Goal: Task Accomplishment & Management: Use online tool/utility

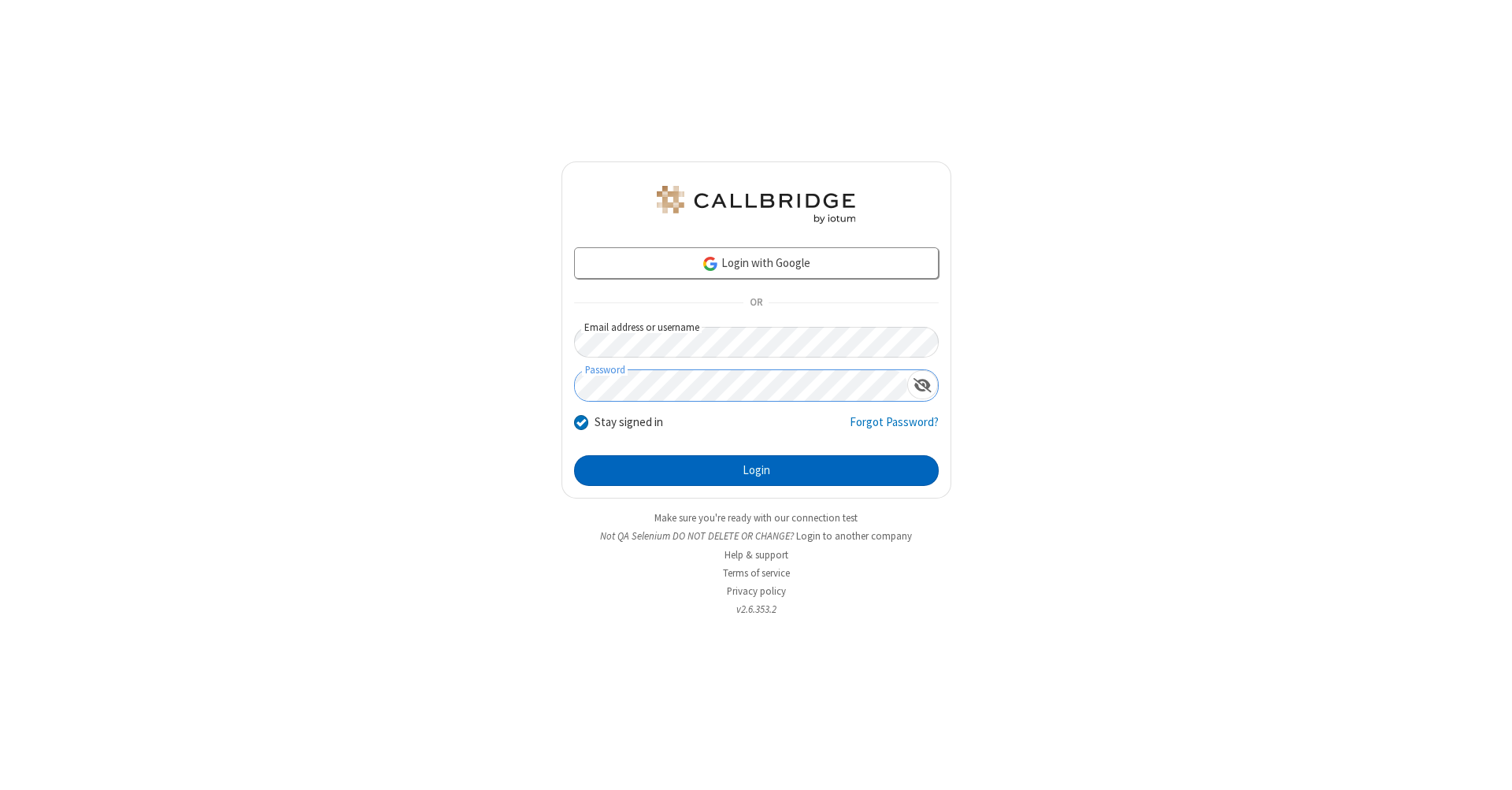
click at [756, 471] on button "Login" at bounding box center [756, 471] width 365 height 32
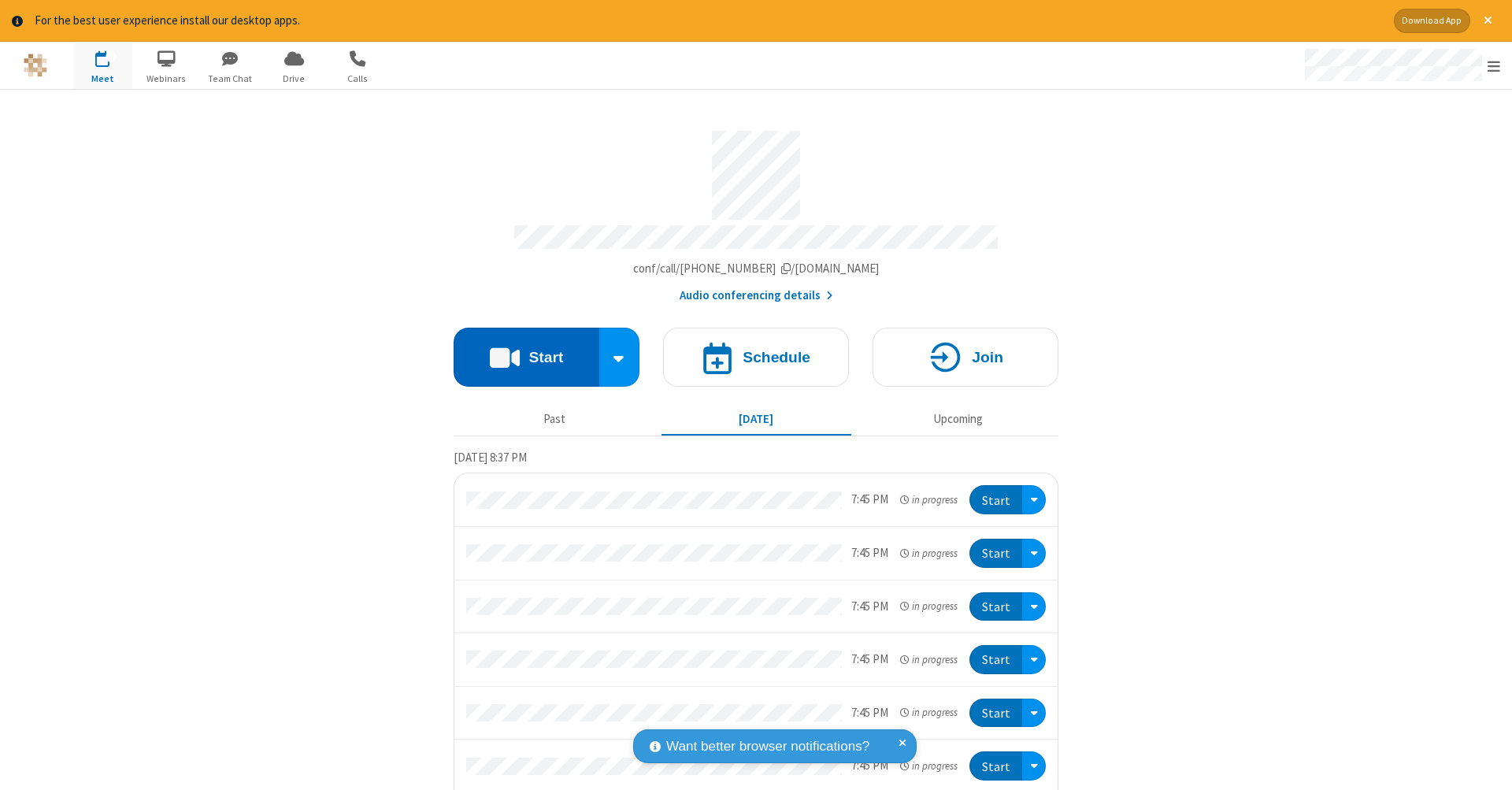
click at [520, 349] on button "Start" at bounding box center [527, 357] width 146 height 59
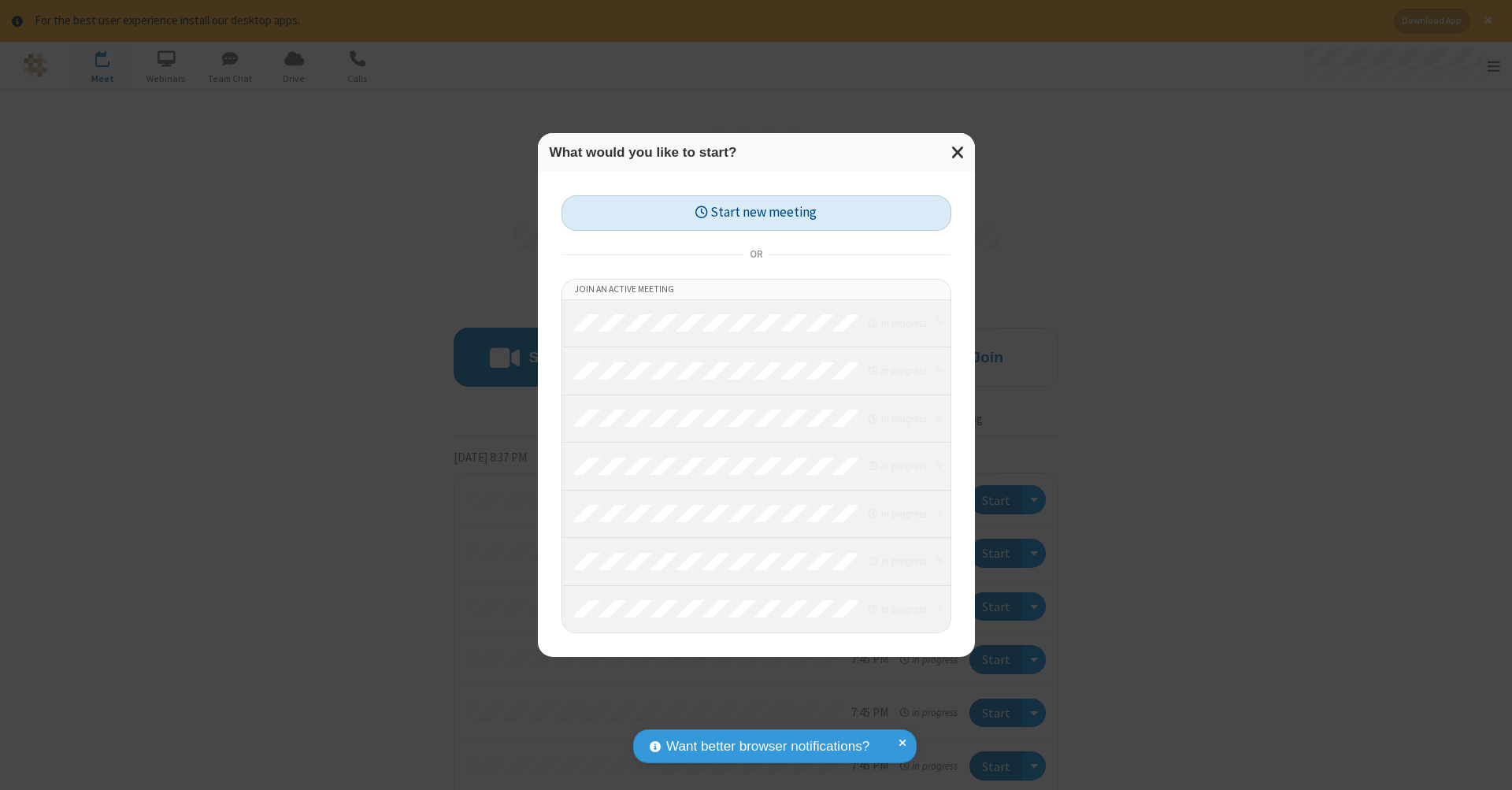
click at [756, 213] on button "Start new meeting" at bounding box center [756, 213] width 390 height 35
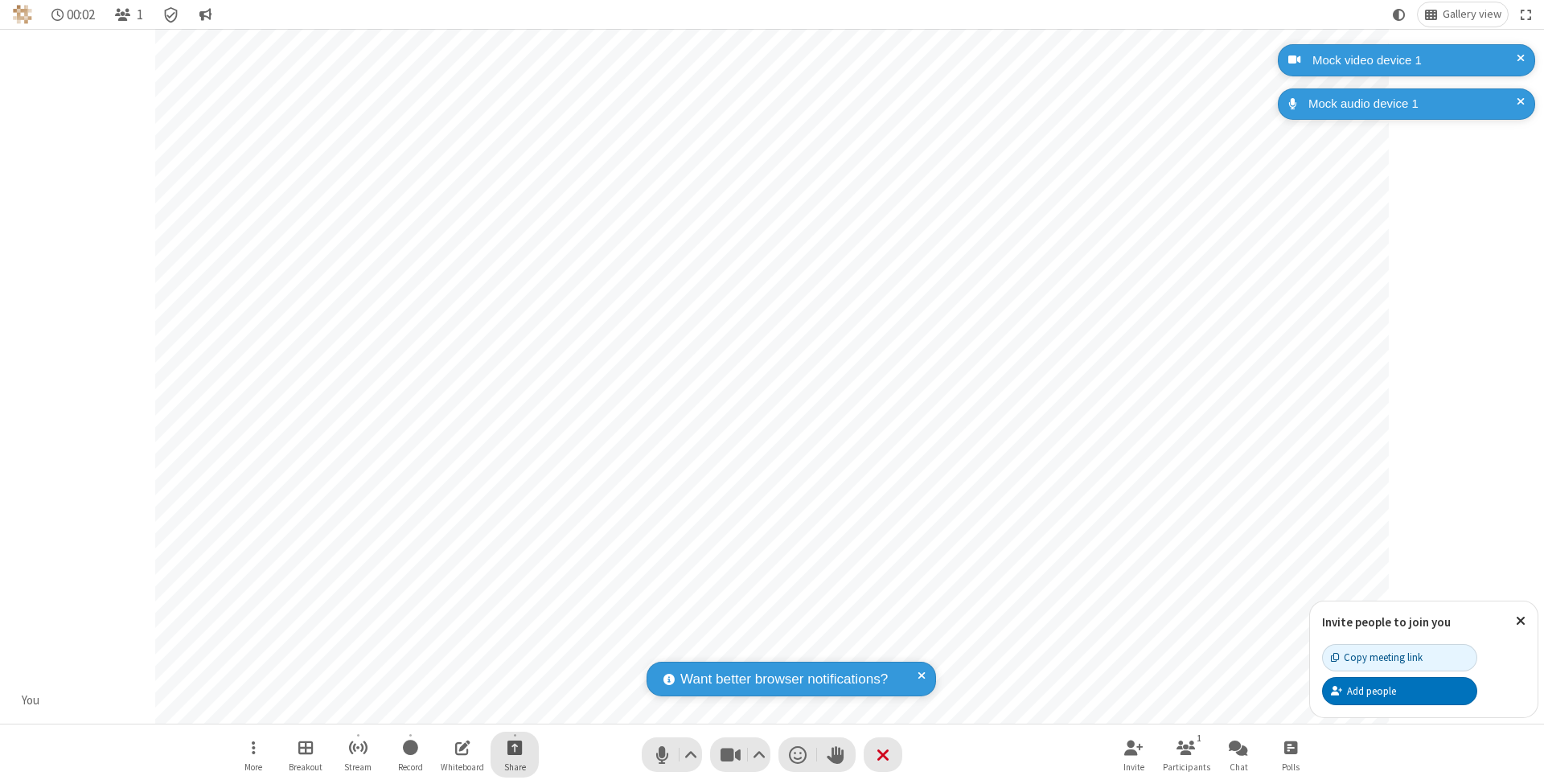
click at [514, 747] on span "Start sharing" at bounding box center [514, 747] width 15 height 20
click at [514, 651] on span "Share additional camera" at bounding box center [525, 654] width 119 height 14
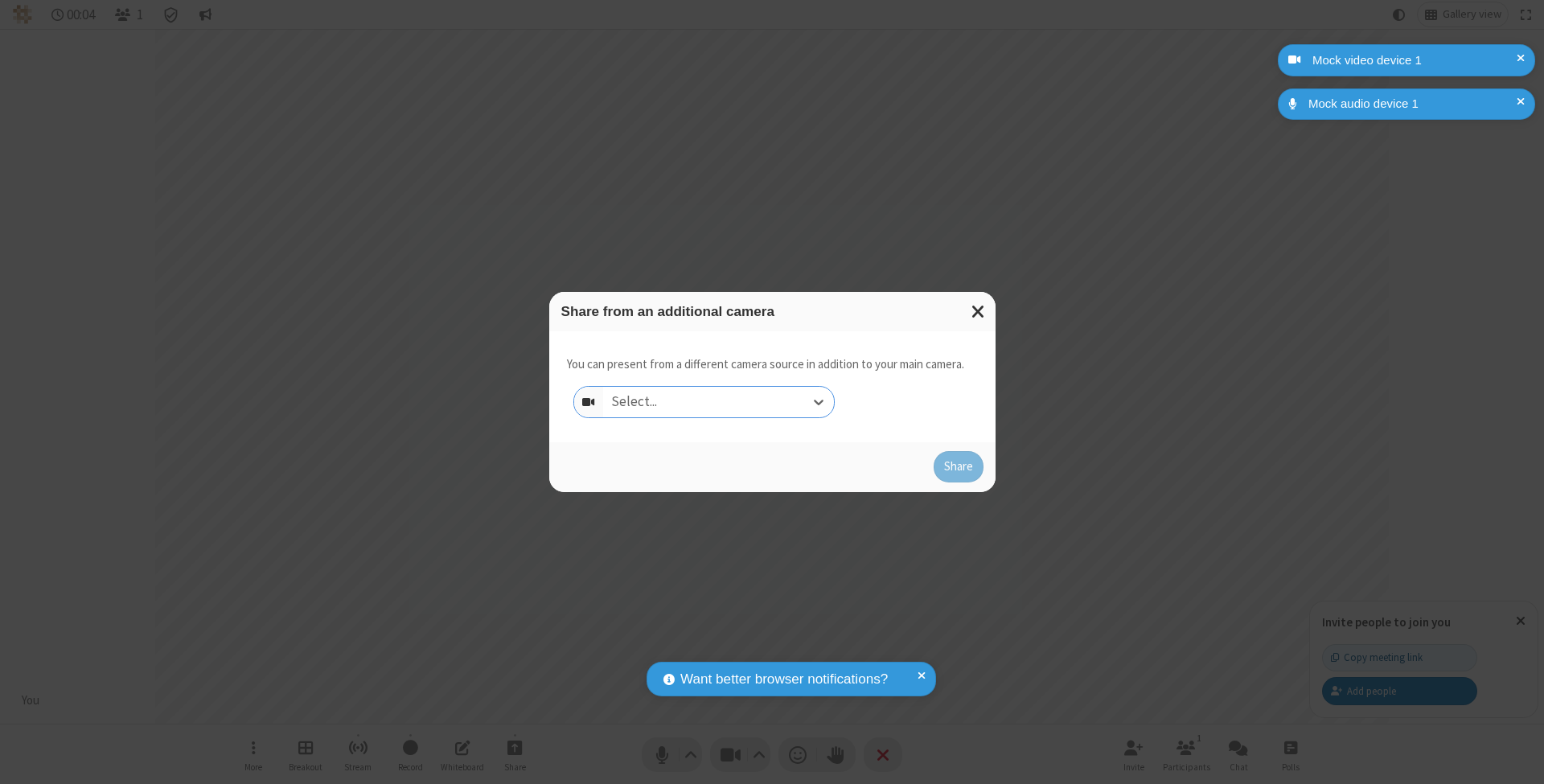
click at [719, 401] on div "Select..." at bounding box center [718, 401] width 230 height 31
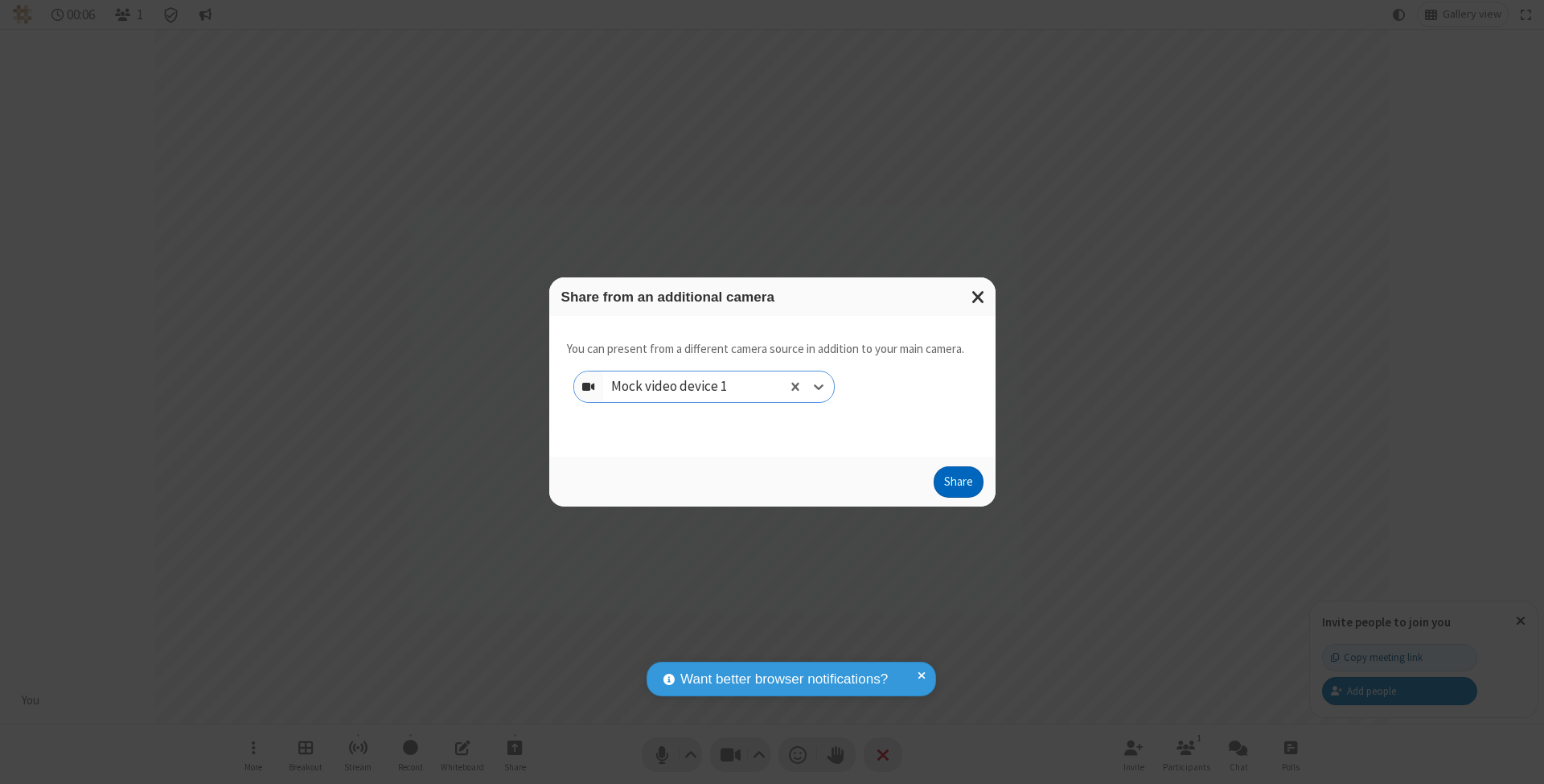
click at [958, 497] on button "Share" at bounding box center [959, 482] width 50 height 32
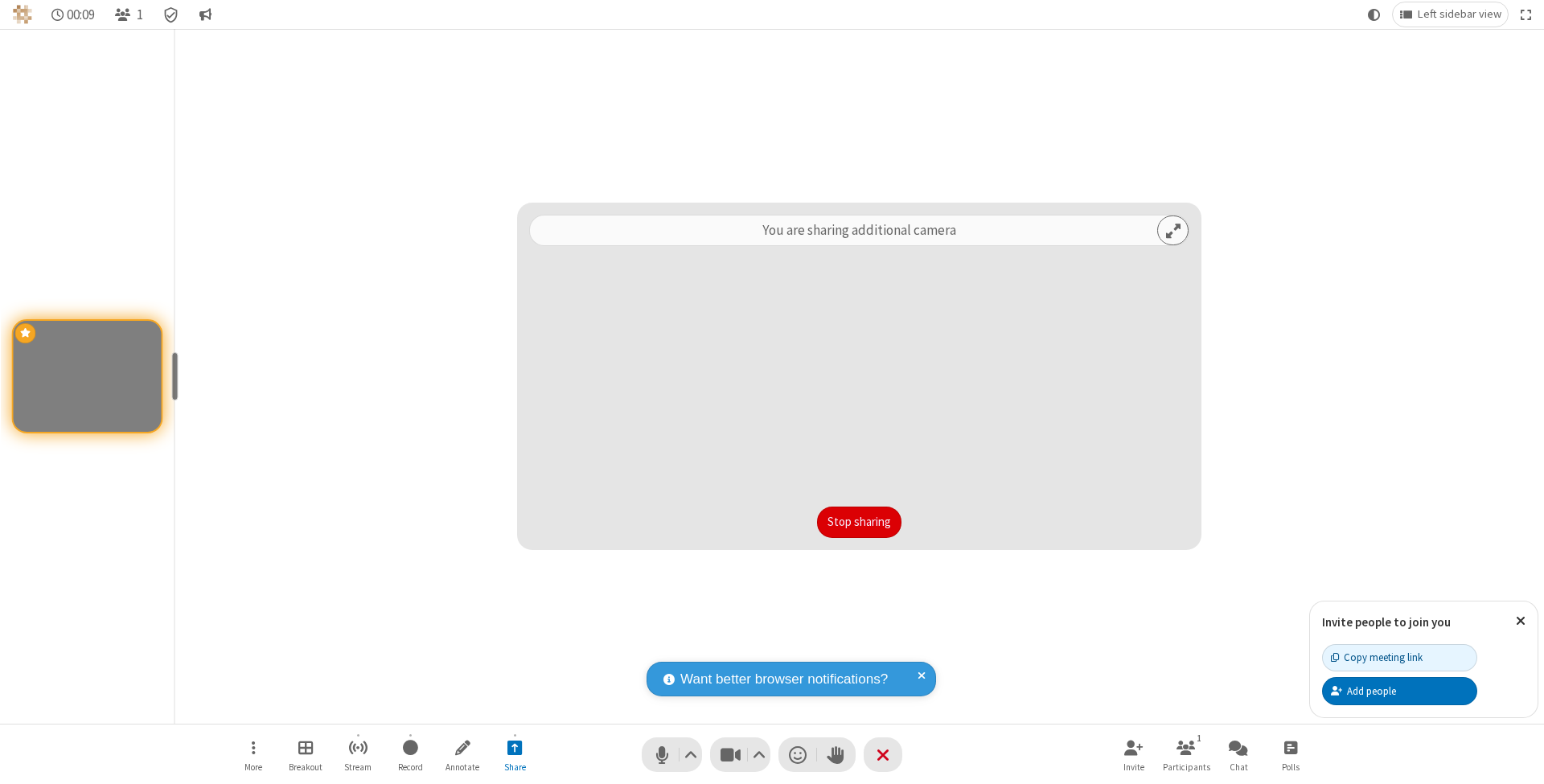
click at [859, 522] on button "Stop sharing" at bounding box center [860, 522] width 84 height 32
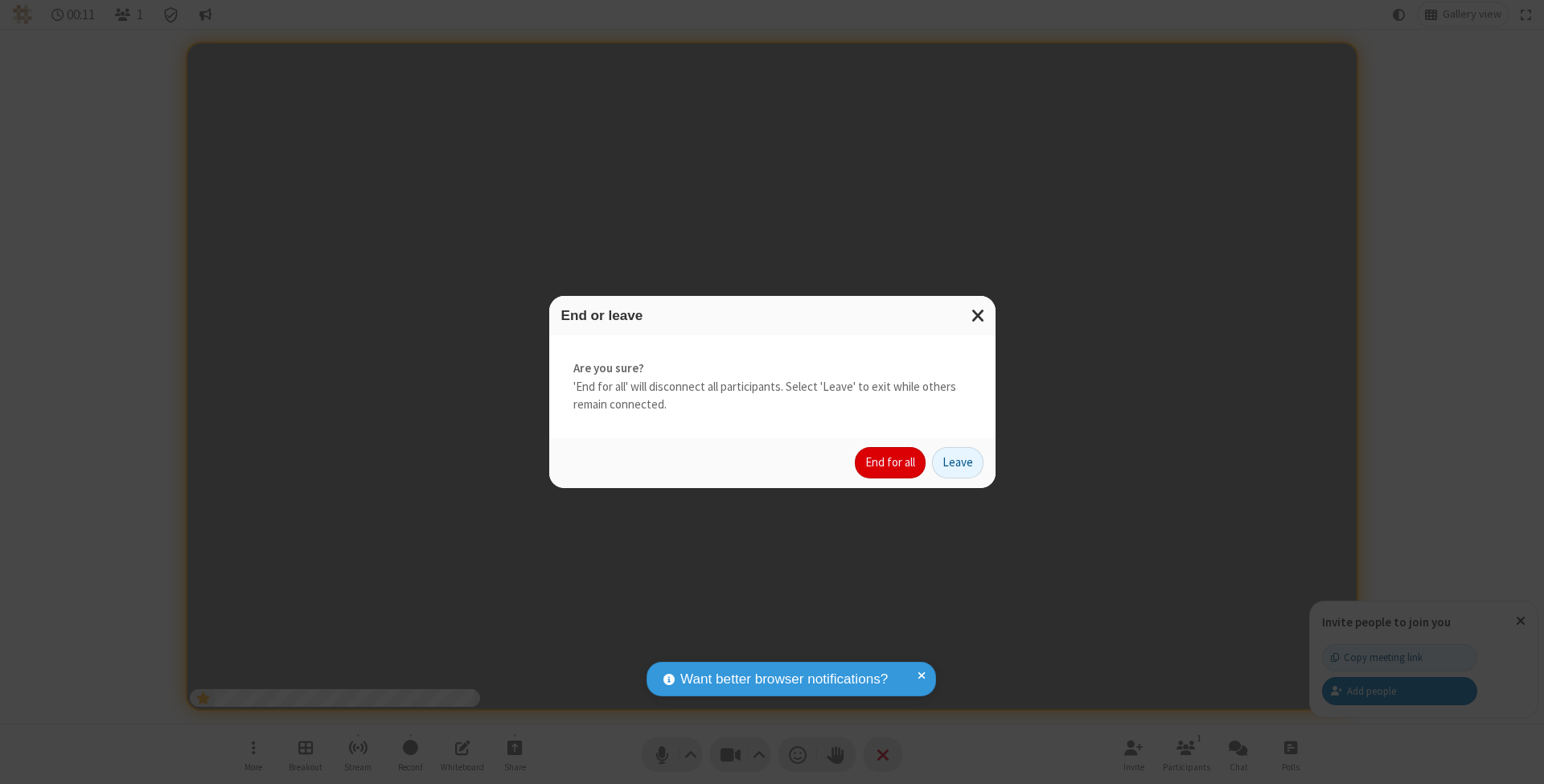
click at [891, 462] on button "End for all" at bounding box center [890, 463] width 71 height 32
